Goal: Check status: Check status

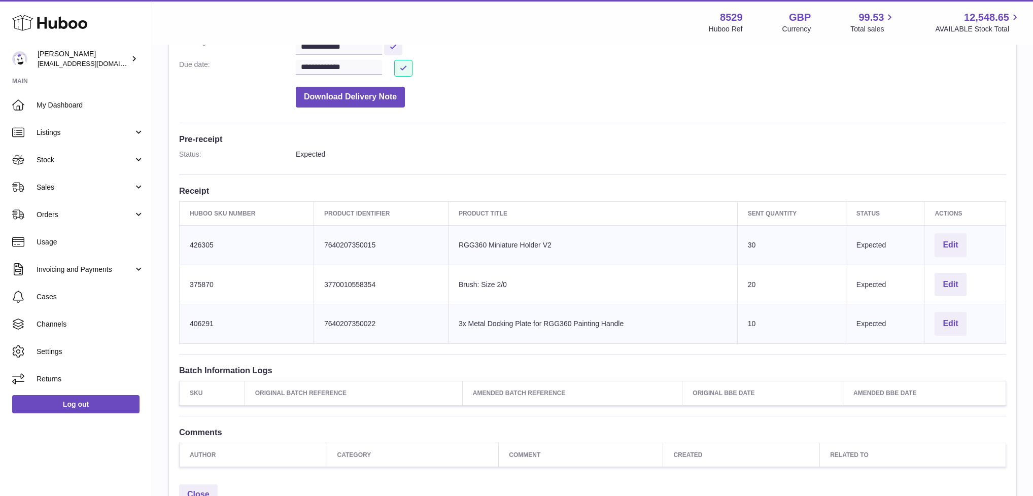
scroll to position [290, 0]
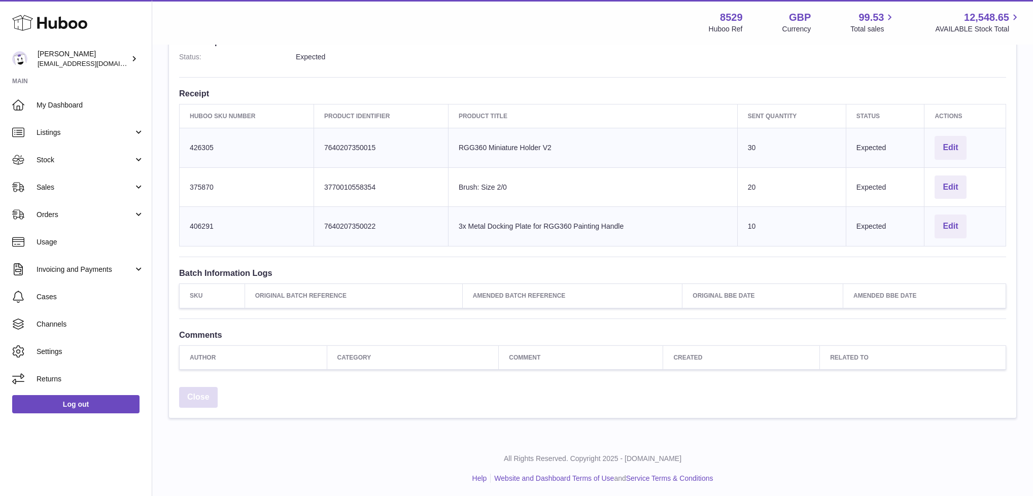
click at [202, 392] on link "Close" at bounding box center [198, 397] width 39 height 21
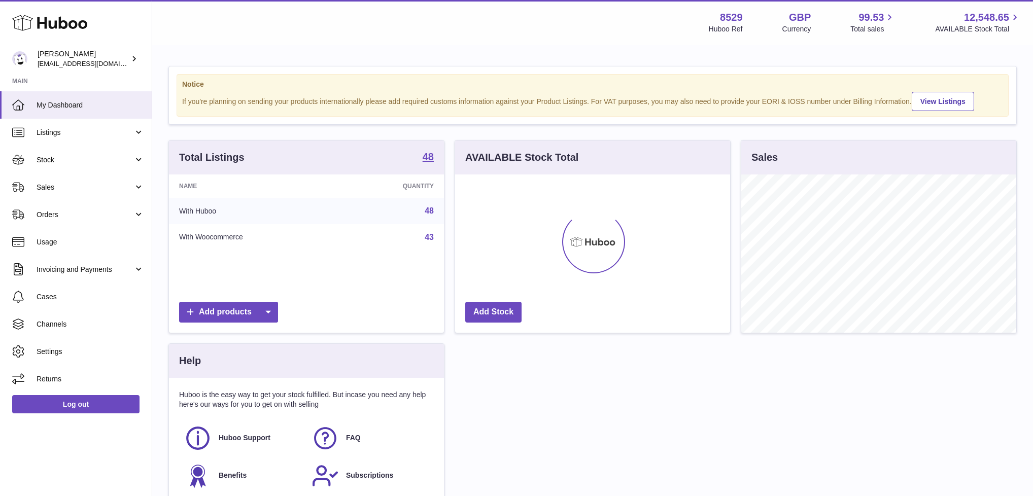
scroll to position [158, 275]
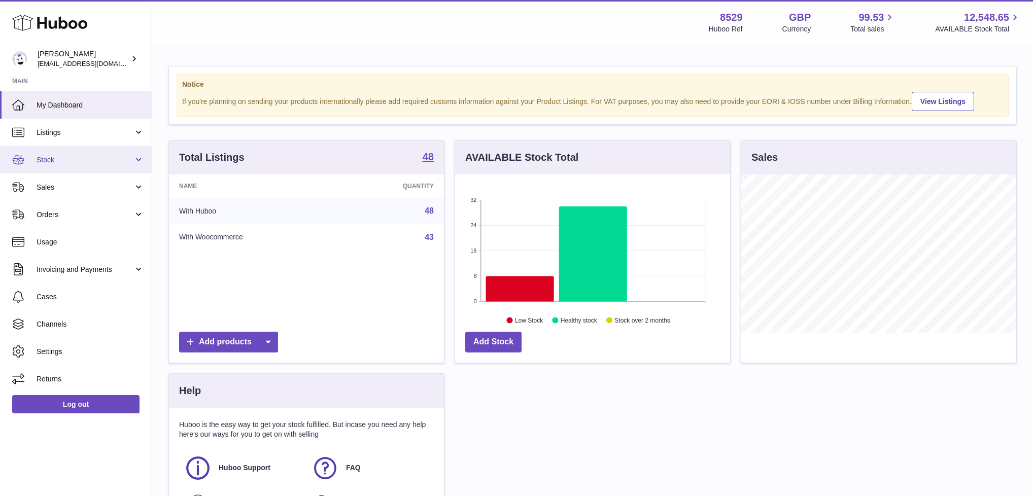
click at [53, 159] on span "Stock" at bounding box center [85, 160] width 97 height 10
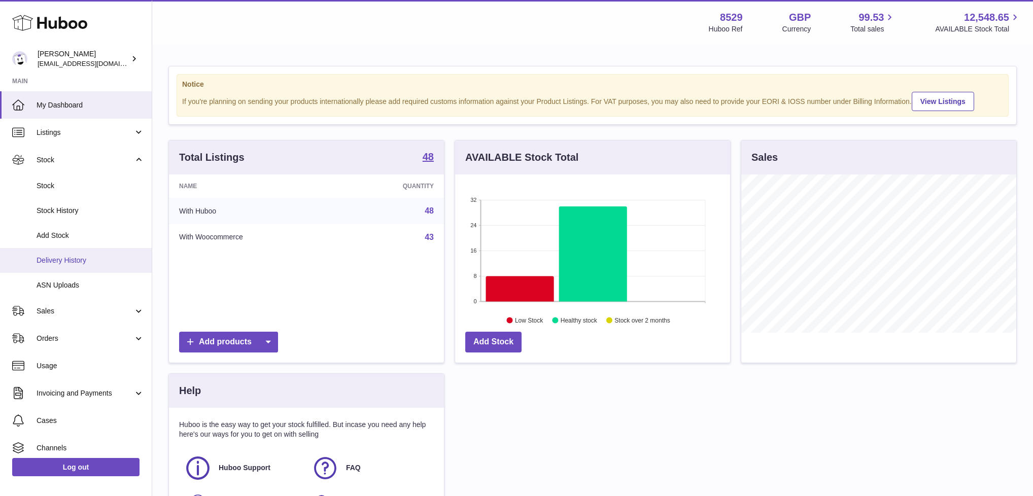
click at [61, 259] on span "Delivery History" at bounding box center [91, 261] width 108 height 10
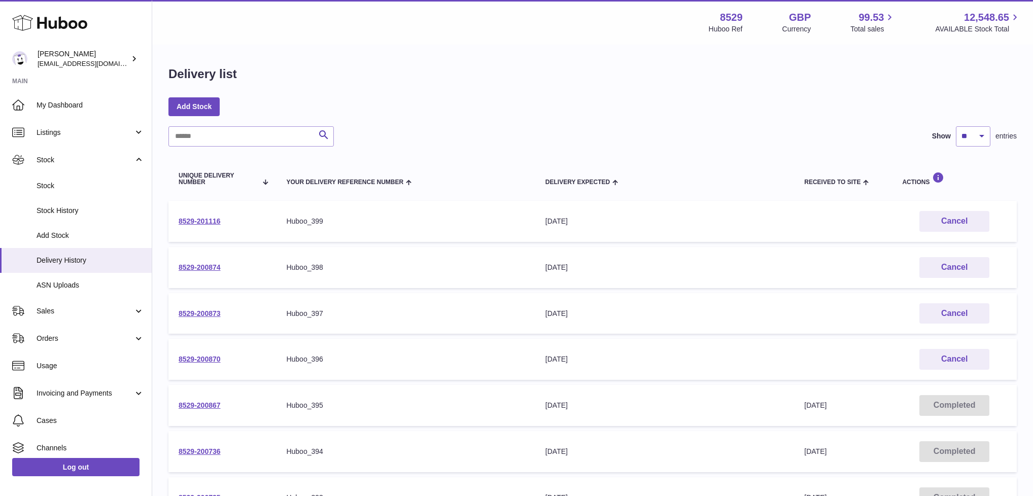
scroll to position [19, 0]
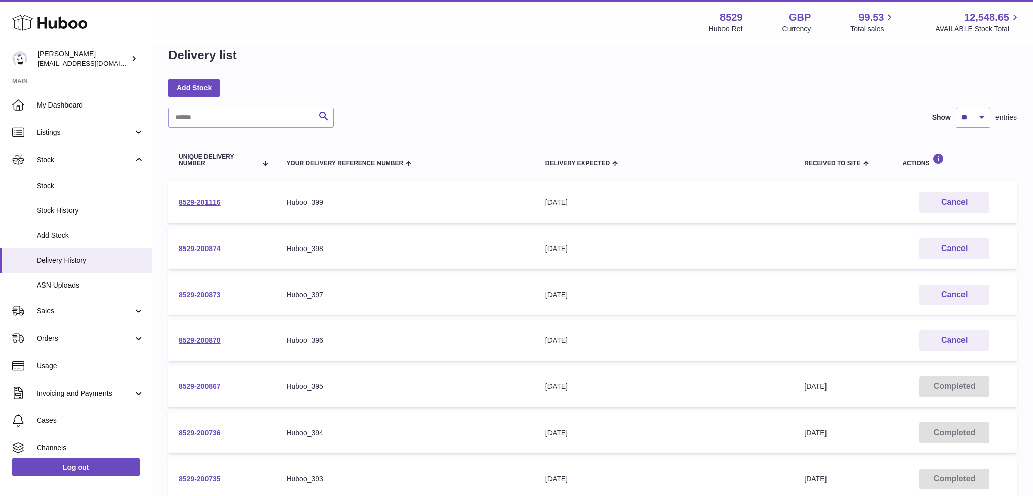
click at [201, 384] on link "8529-200867" at bounding box center [200, 387] width 42 height 8
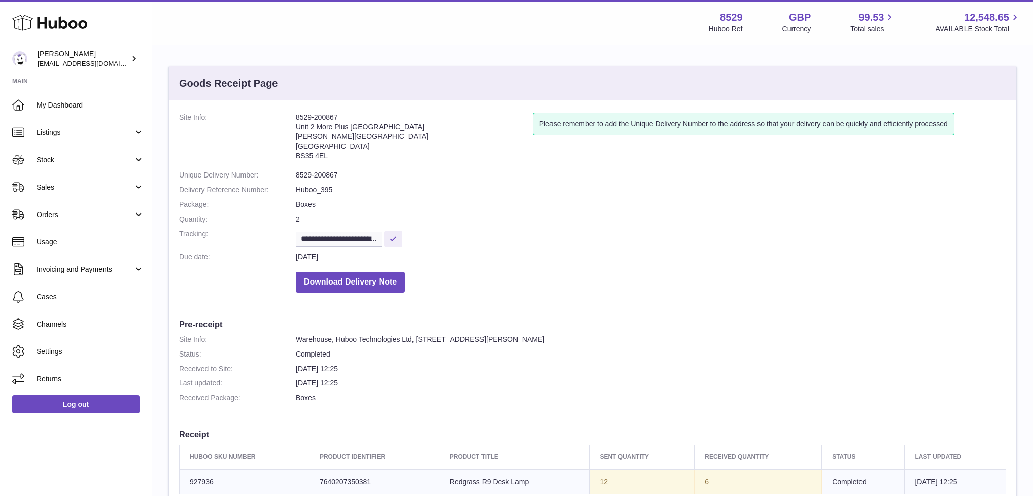
scroll to position [156, 0]
